Goal: Task Accomplishment & Management: Use online tool/utility

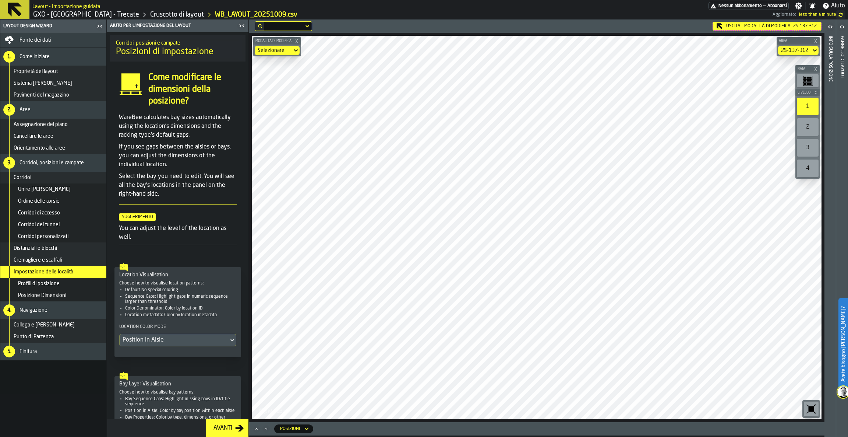
click at [8, 10] on icon at bounding box center [15, 10] width 18 height 18
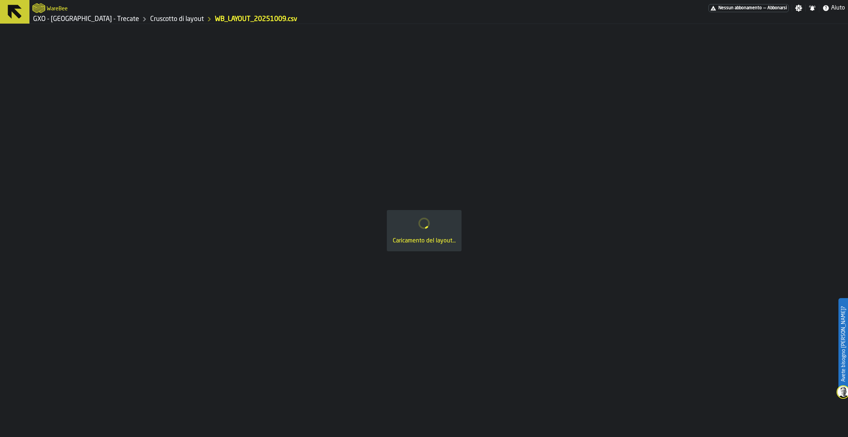
click at [10, 11] on icon at bounding box center [15, 12] width 14 height 14
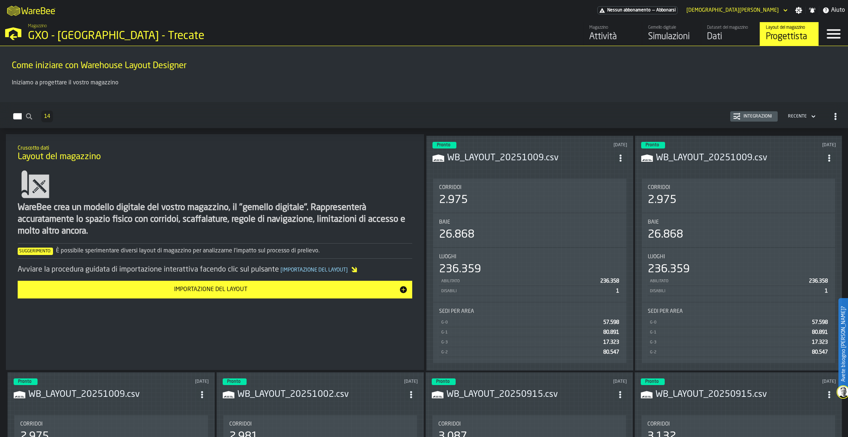
click at [743, 38] on div "Dati" at bounding box center [730, 37] width 47 height 12
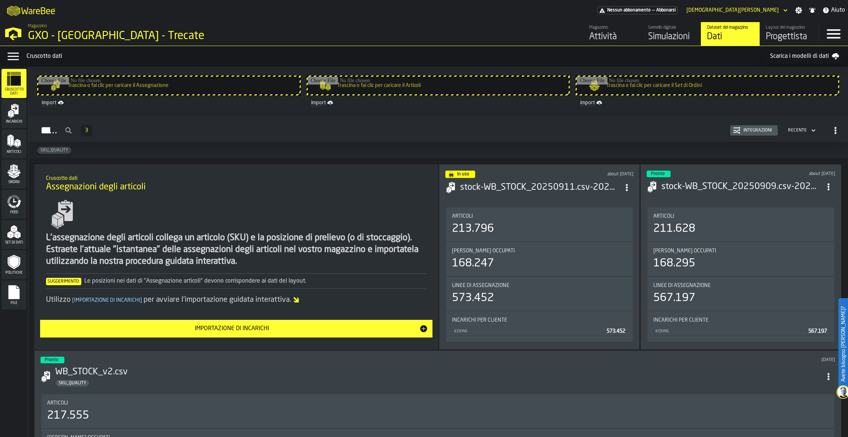
click at [9, 120] on span "Incarichi" at bounding box center [13, 122] width 25 height 4
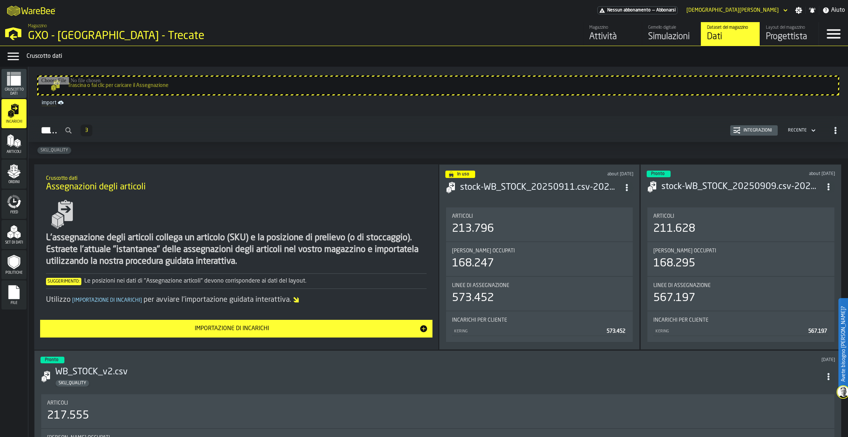
click at [756, 129] on div "Integrazioni" at bounding box center [758, 130] width 34 height 5
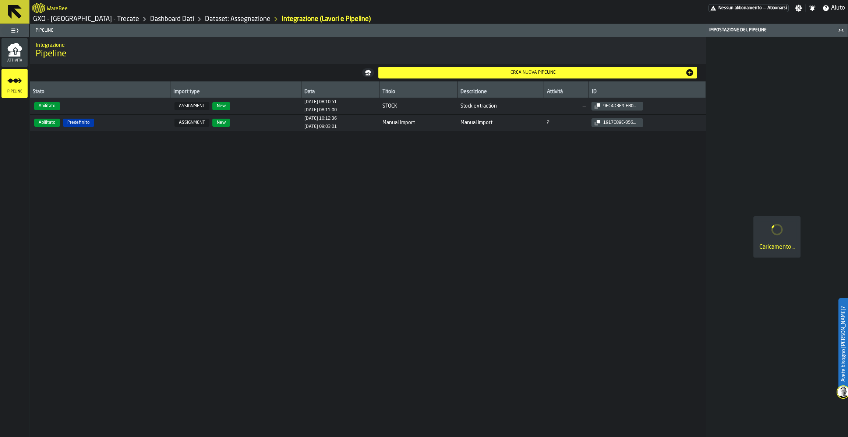
click at [430, 107] on span "STOCK" at bounding box center [418, 106] width 72 height 6
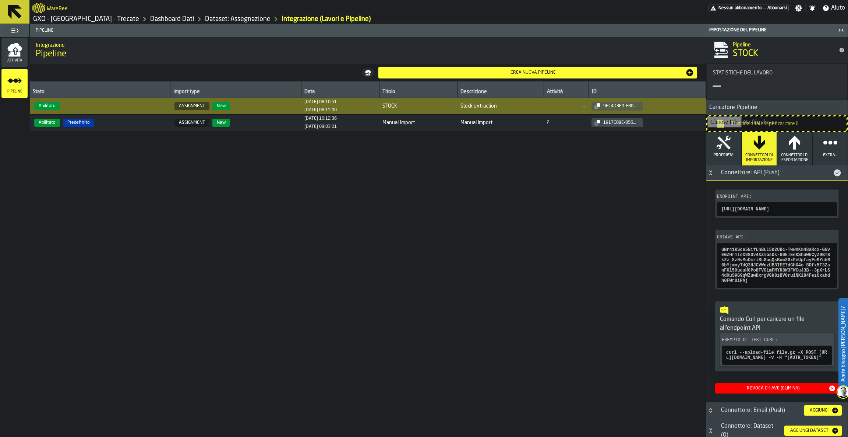
click at [718, 156] on span "Proprietà" at bounding box center [724, 155] width 20 height 5
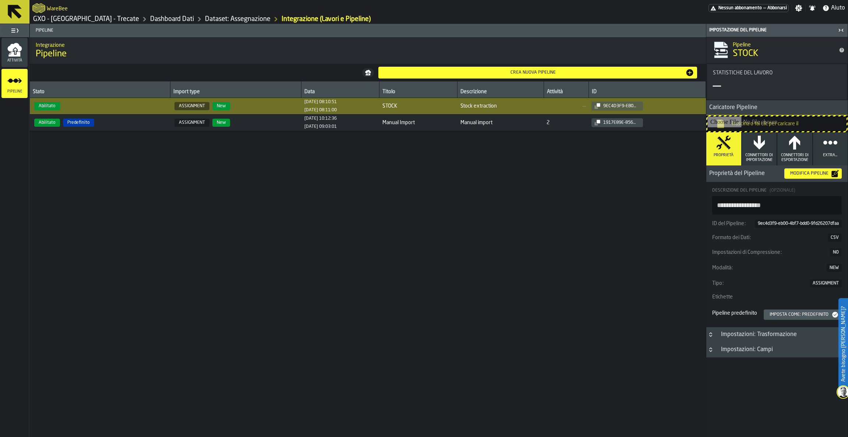
click at [729, 355] on h3 "Impostazioni: Campi" at bounding box center [776, 349] width 141 height 15
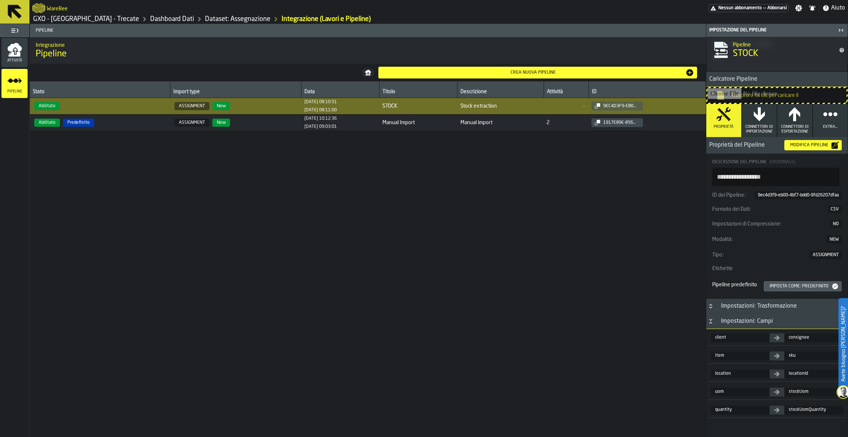
click at [740, 307] on div "Impostazioni: Trasformazione" at bounding box center [759, 305] width 85 height 9
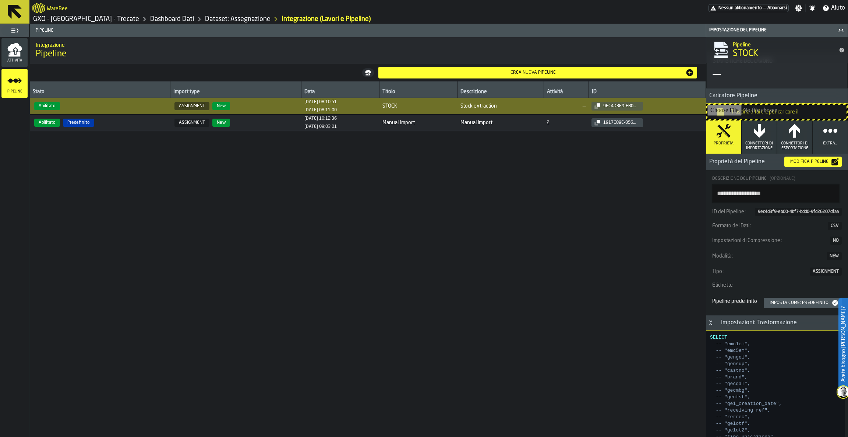
scroll to position [11, 0]
click at [756, 147] on span "Connettori di Importazione" at bounding box center [759, 147] width 29 height 10
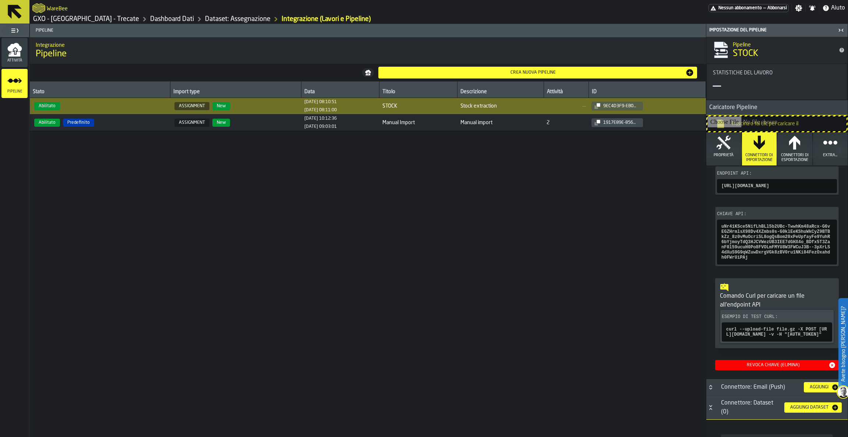
scroll to position [0, 0]
